Goal: Task Accomplishment & Management: Manage account settings

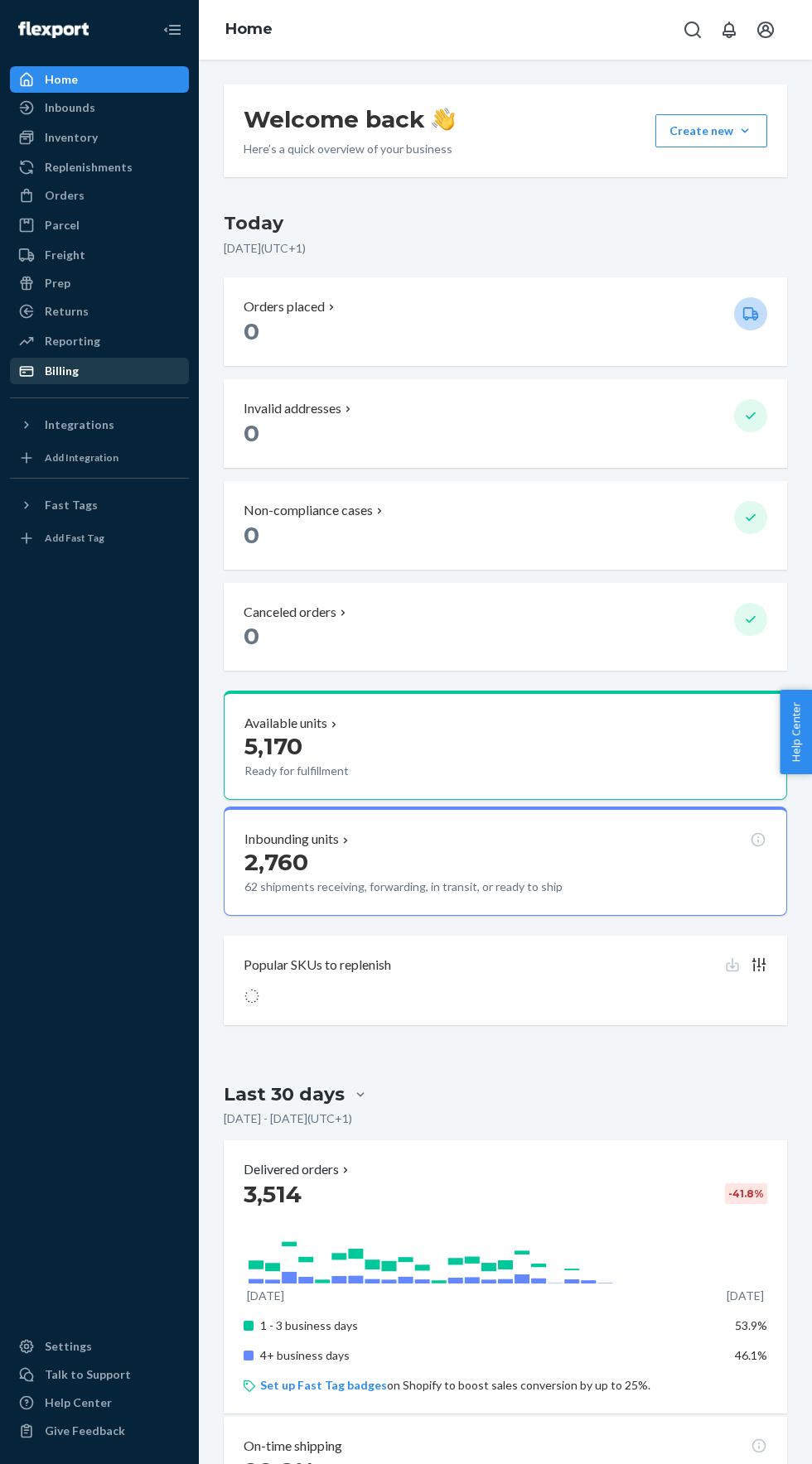
click at [129, 382] on div "Billing" at bounding box center [100, 371] width 176 height 23
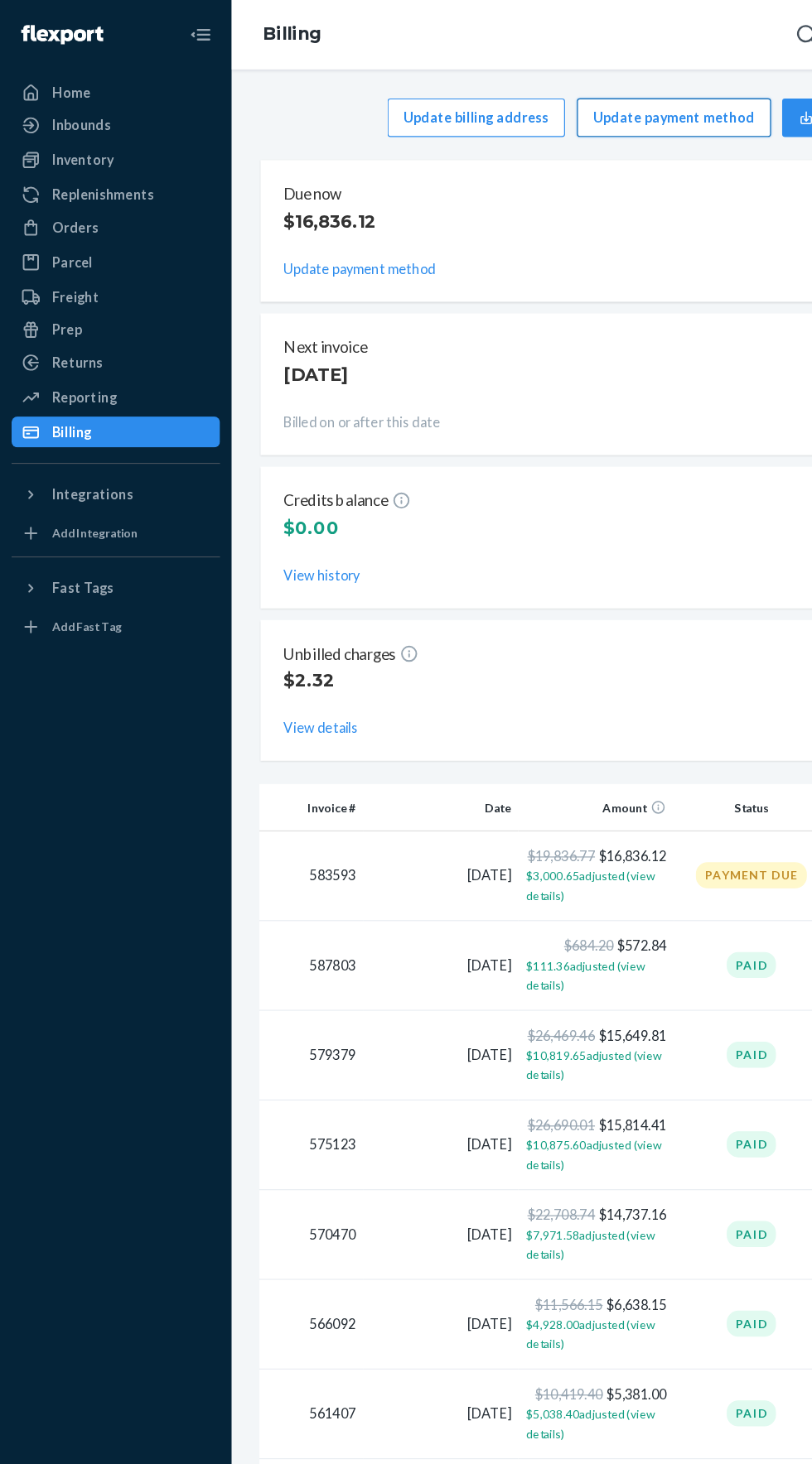
click at [590, 100] on button "Update payment method" at bounding box center [578, 101] width 167 height 33
click at [578, 103] on button "Update payment method" at bounding box center [578, 101] width 167 height 33
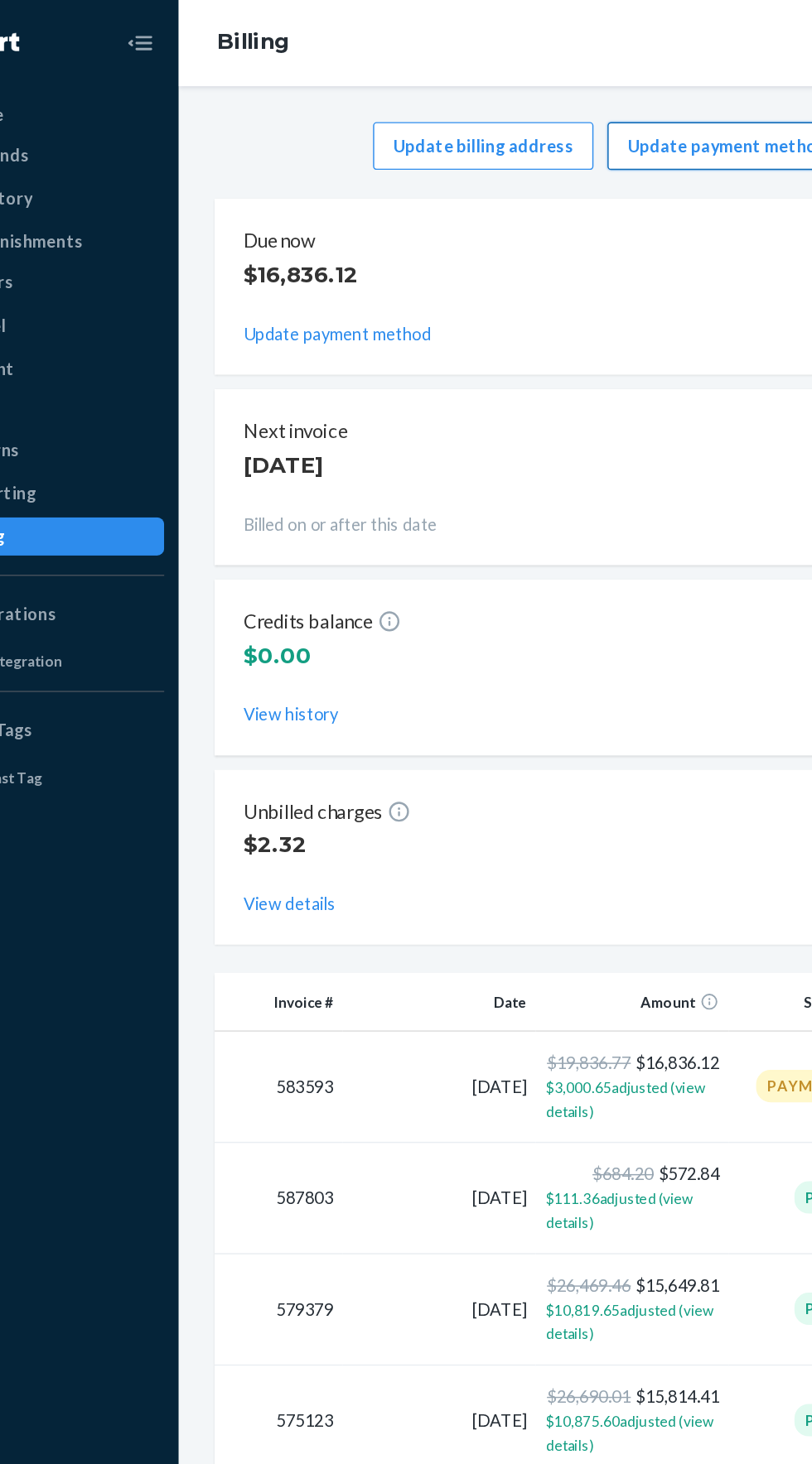
click at [588, 107] on button "Update payment method" at bounding box center [578, 101] width 167 height 33
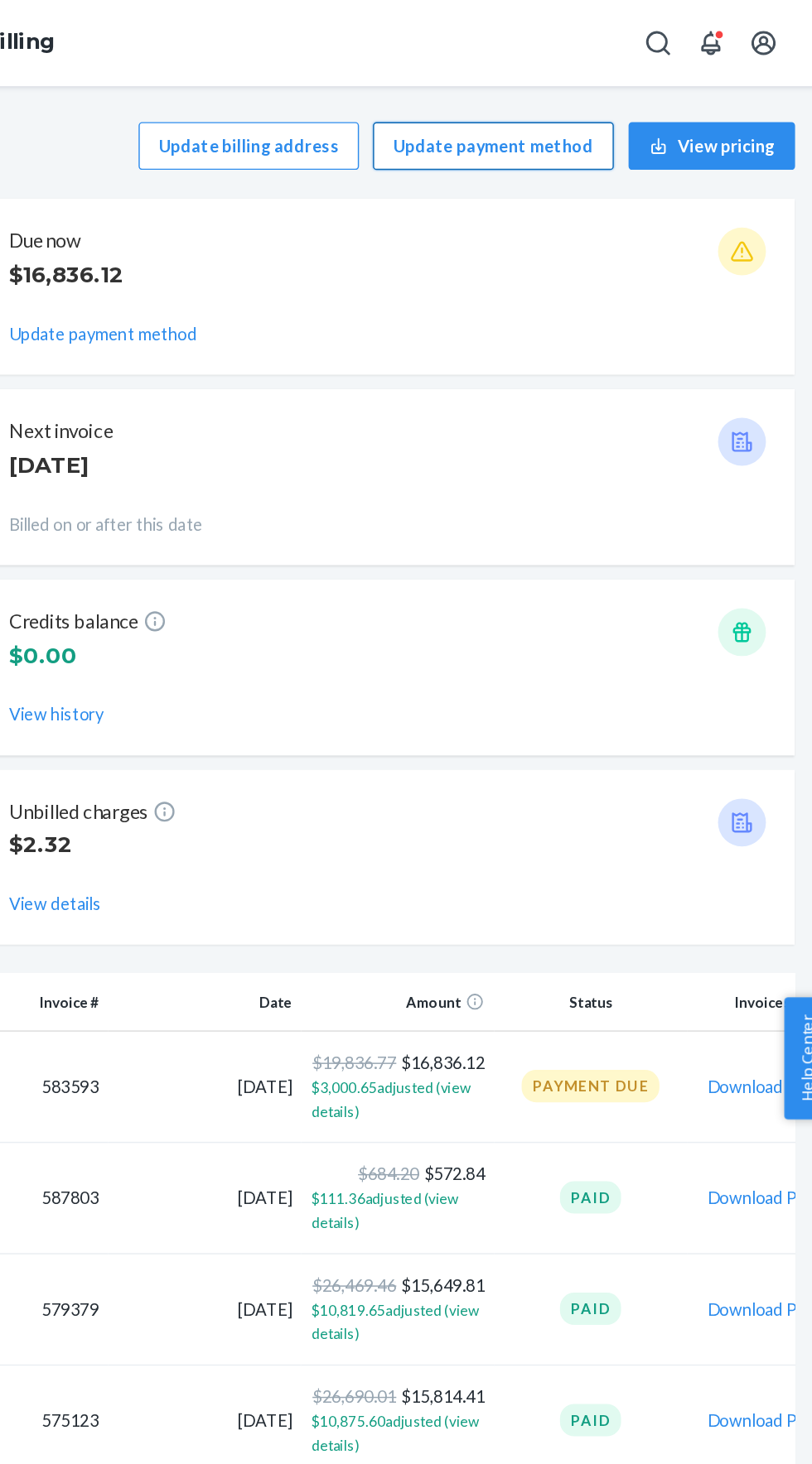
click at [585, 101] on button "Update payment method" at bounding box center [578, 101] width 167 height 33
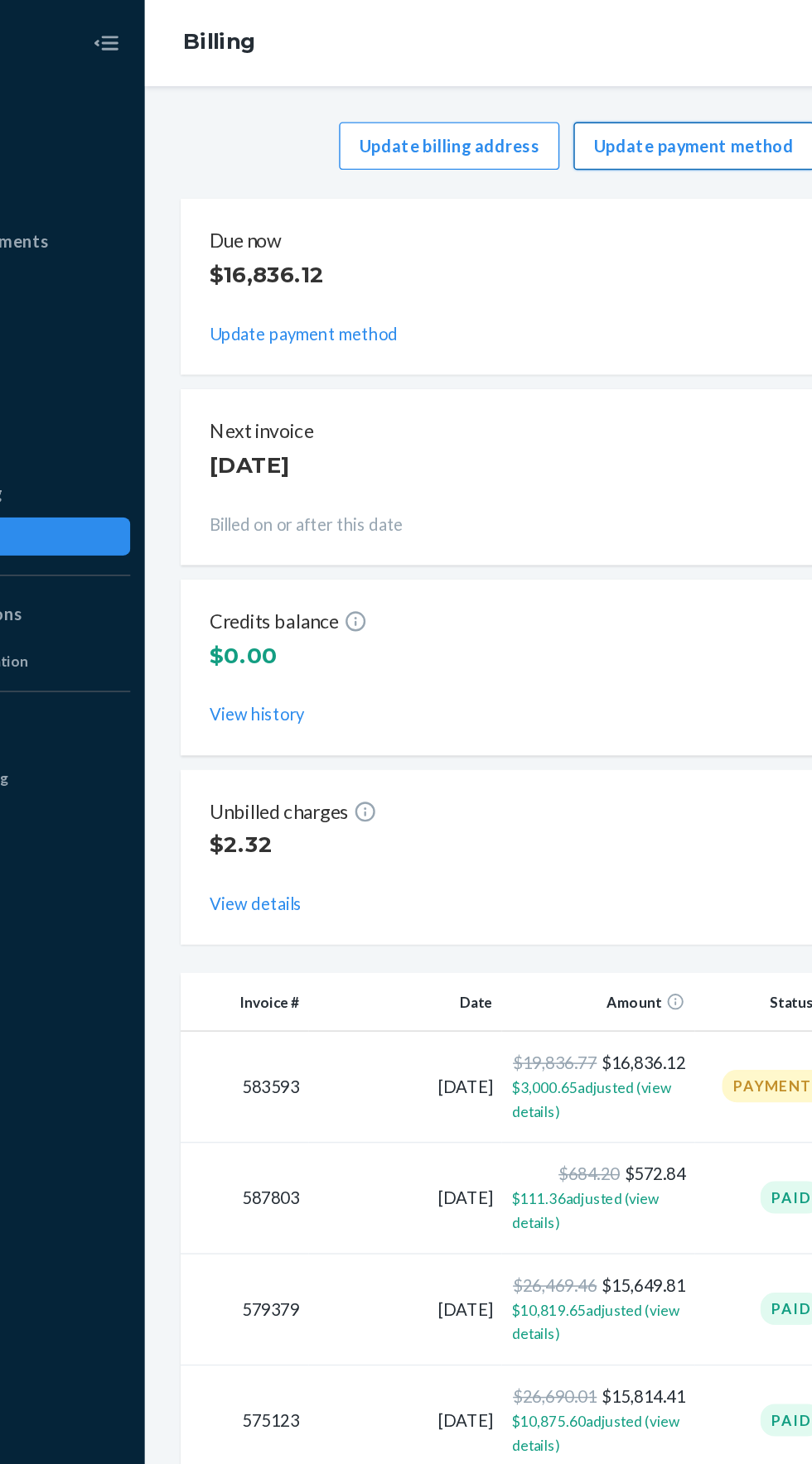
click at [620, 102] on button "Update payment method" at bounding box center [578, 101] width 167 height 33
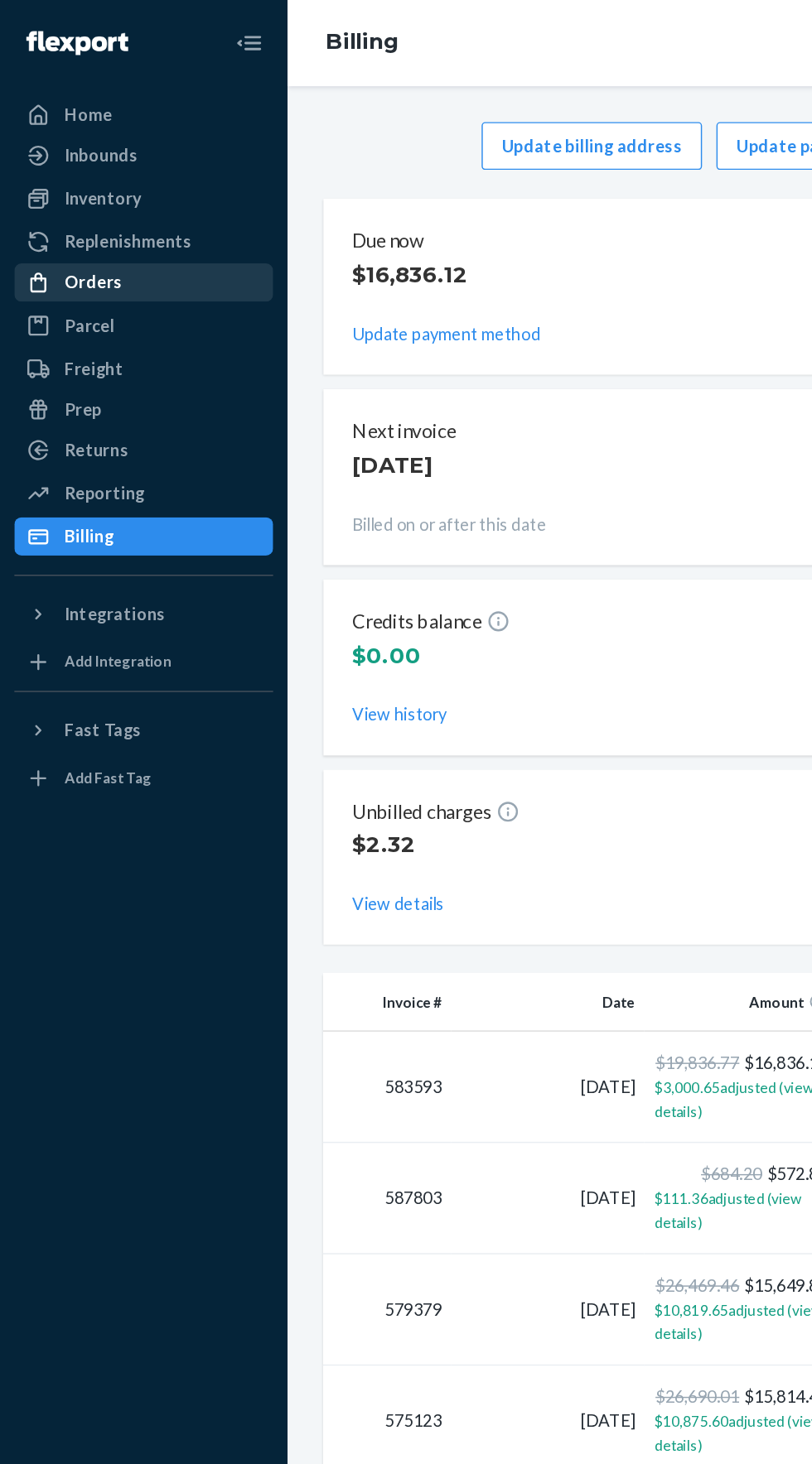
click at [147, 201] on div "Orders" at bounding box center [100, 196] width 176 height 23
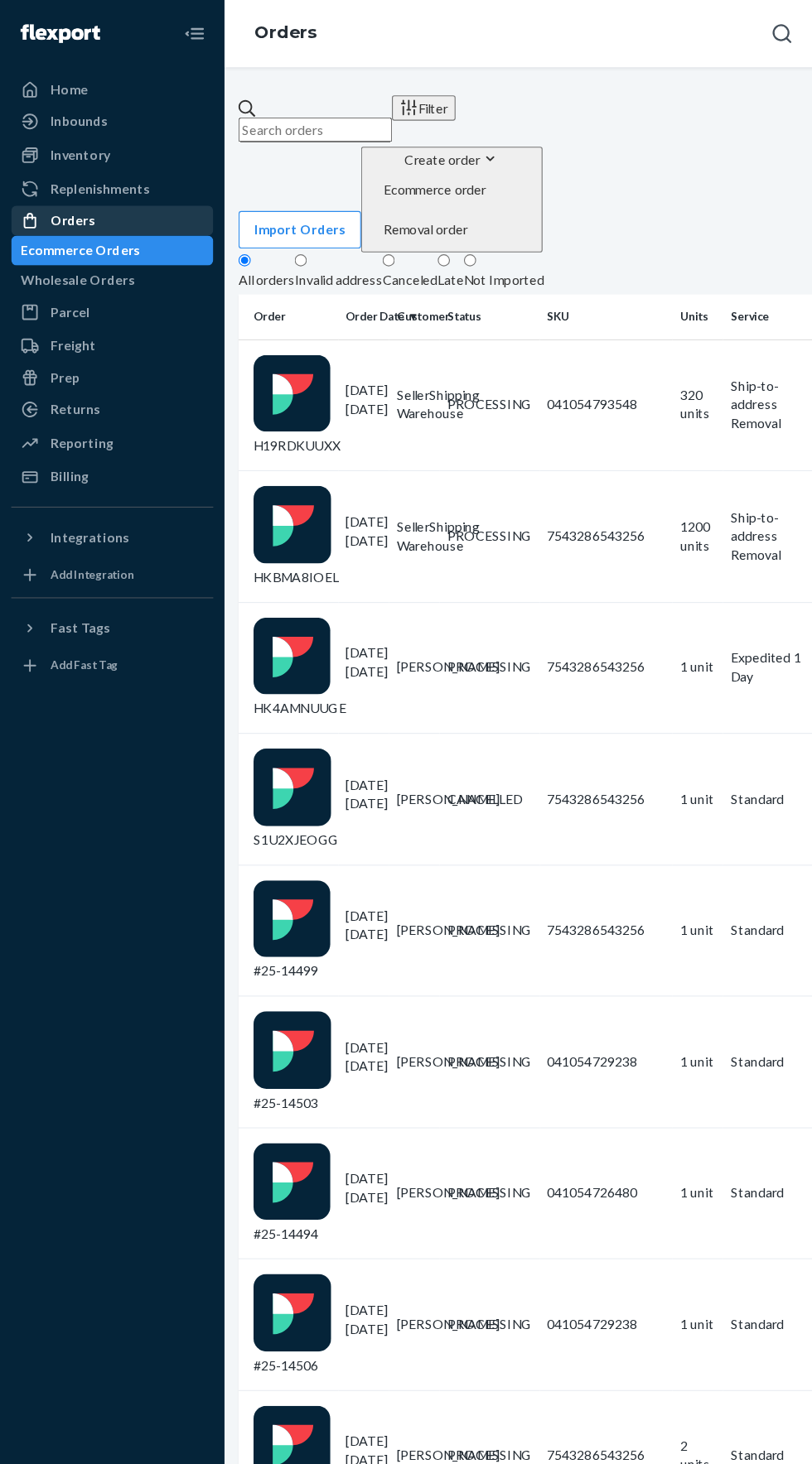
scroll to position [2, 0]
